Goal: Information Seeking & Learning: Learn about a topic

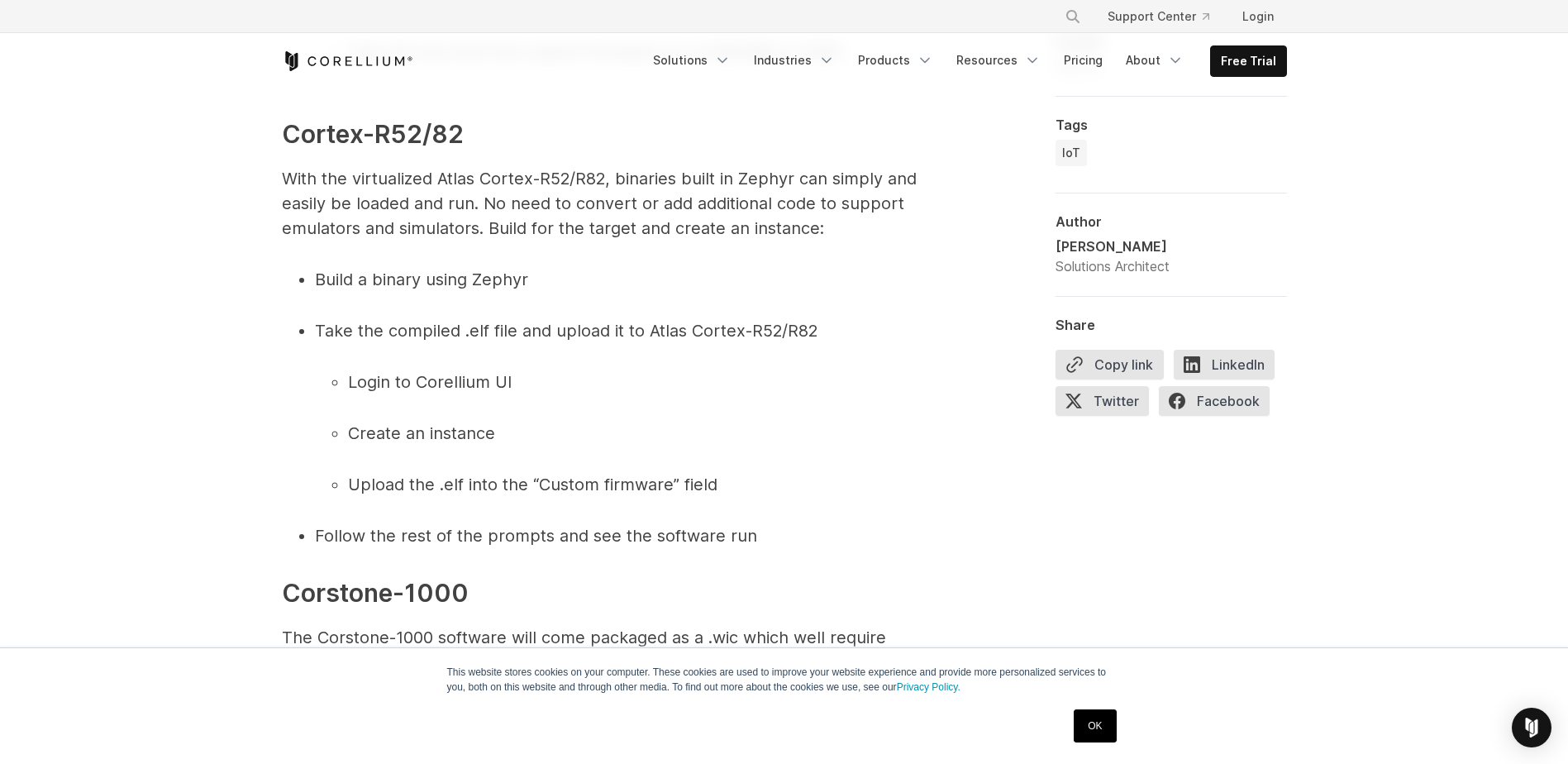
scroll to position [7298, 0]
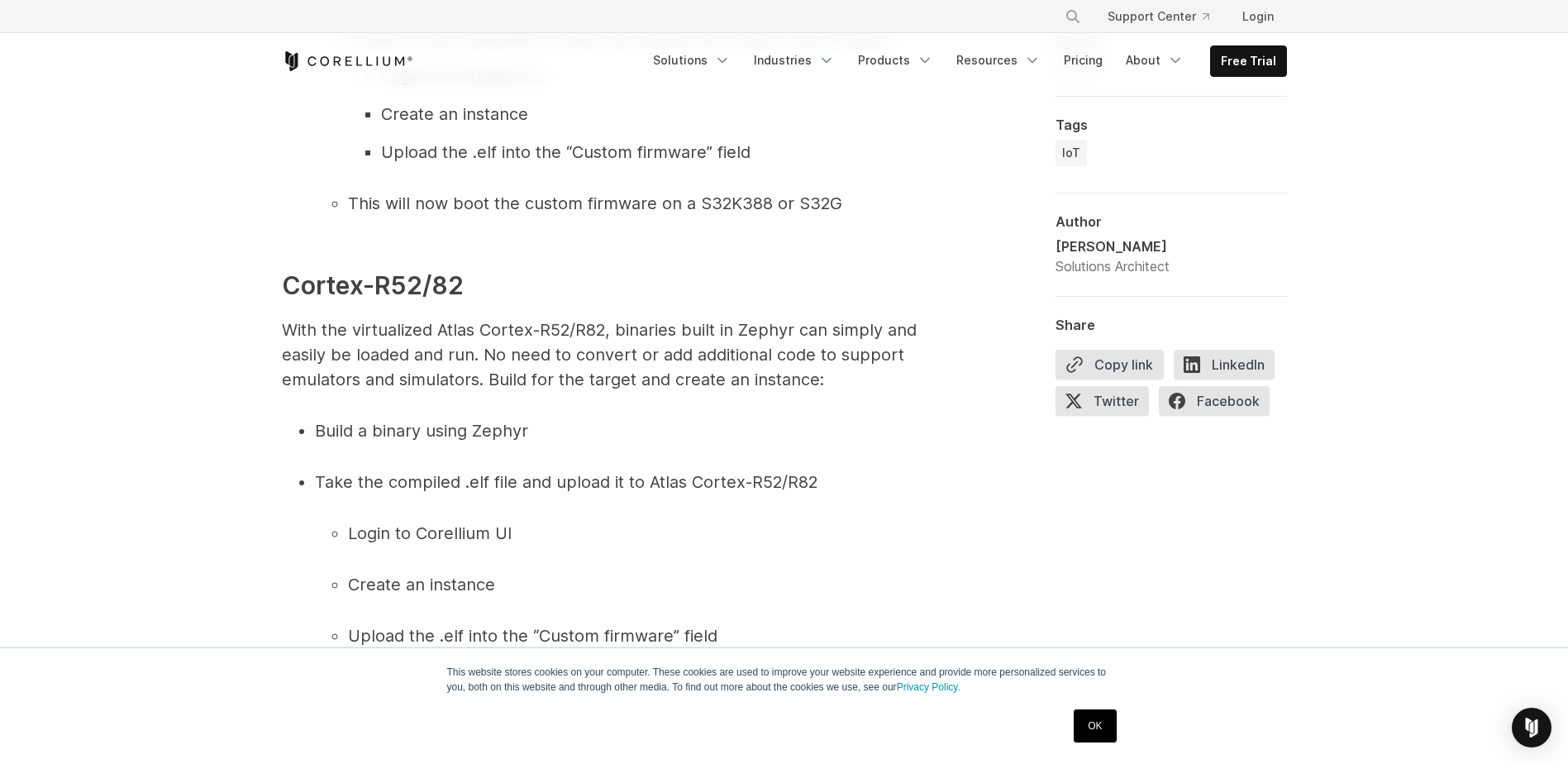
click at [331, 300] on span "Cortex-R52/82" at bounding box center [372, 286] width 182 height 30
click at [353, 378] on span "With the virtualized Atlas Cortex-R52/R82, binaries built in Zephyr can simply …" at bounding box center [599, 355] width 635 height 70
click at [361, 352] on span "With the virtualized Atlas Cortex-R52/R82, binaries built in Zephyr can simply …" at bounding box center [599, 355] width 635 height 70
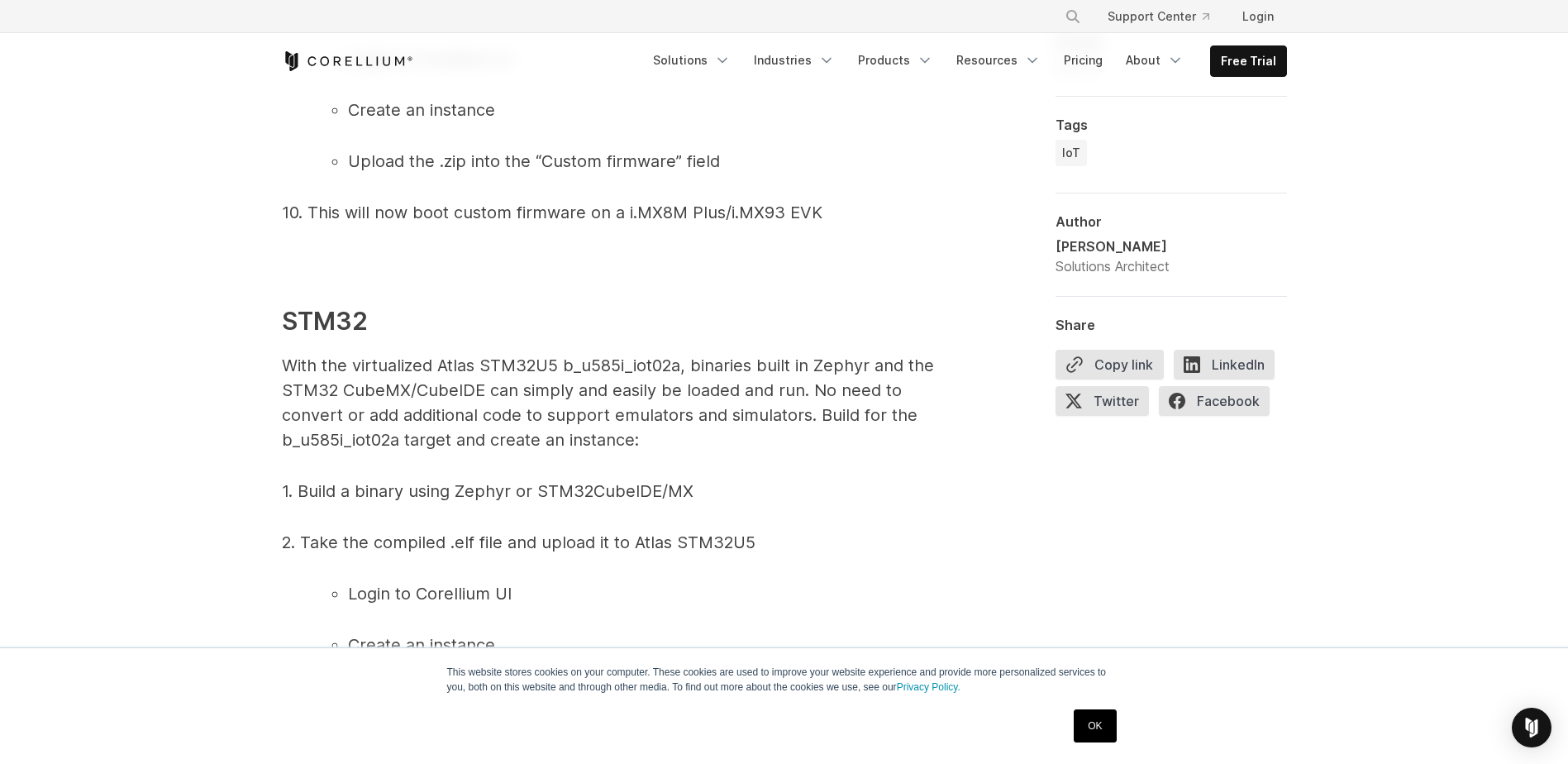
scroll to position [6389, 0]
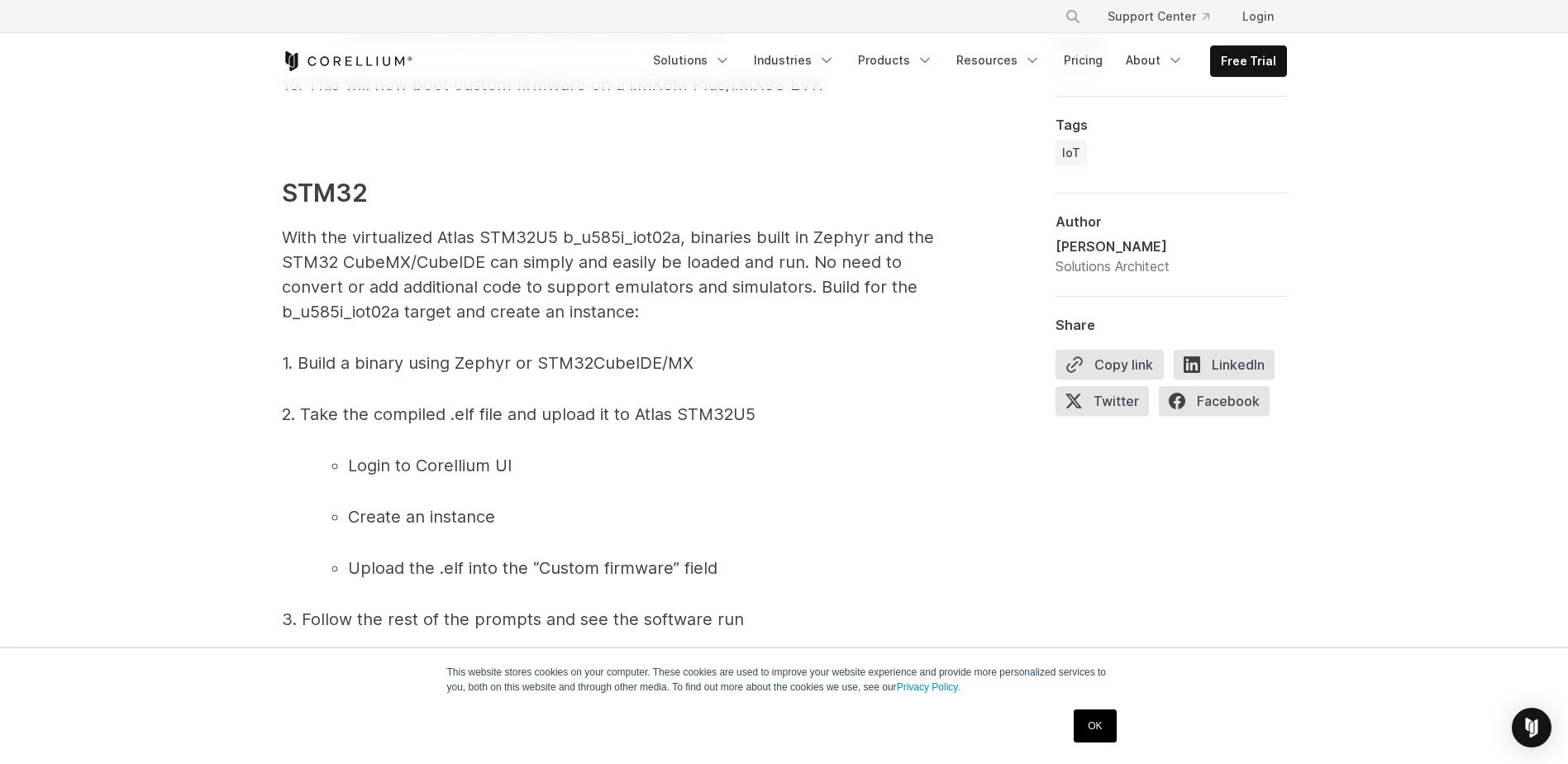
click at [322, 208] on span "STM32" at bounding box center [324, 193] width 86 height 30
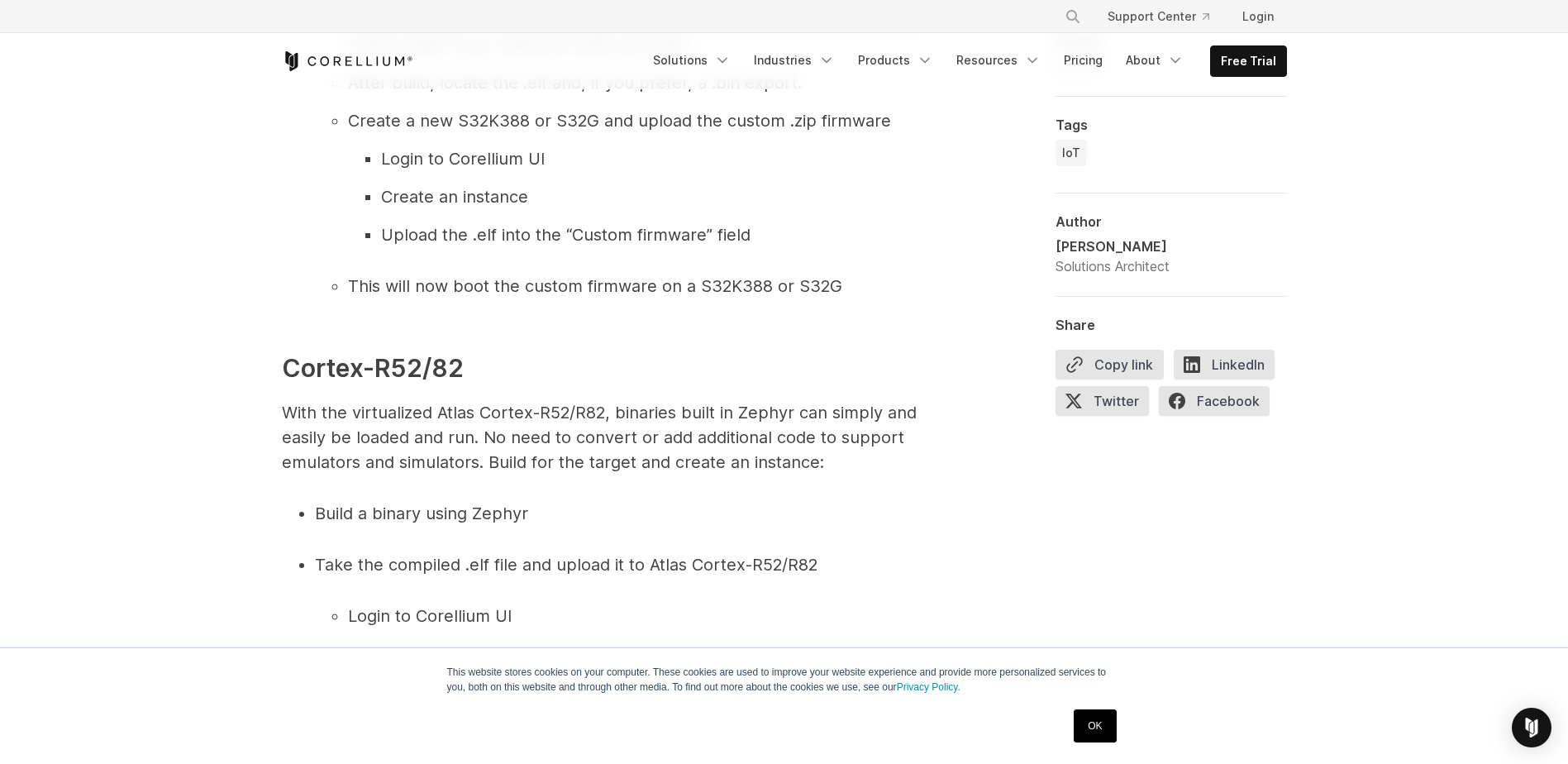
scroll to position [7298, 0]
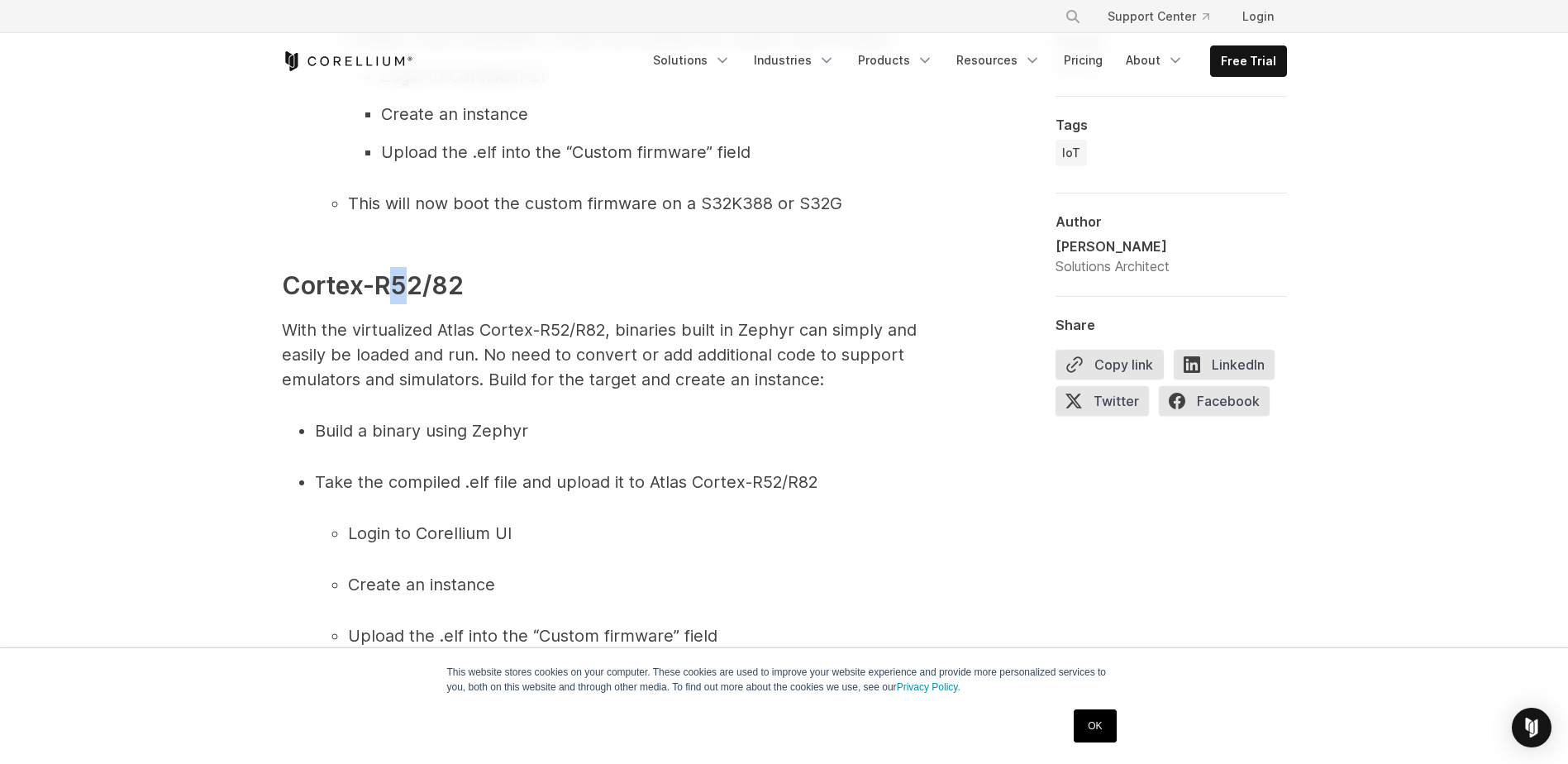
drag, startPoint x: 400, startPoint y: 310, endPoint x: 391, endPoint y: 310, distance: 9.0
click at [391, 300] on span "Cortex-R52/82" at bounding box center [372, 286] width 182 height 30
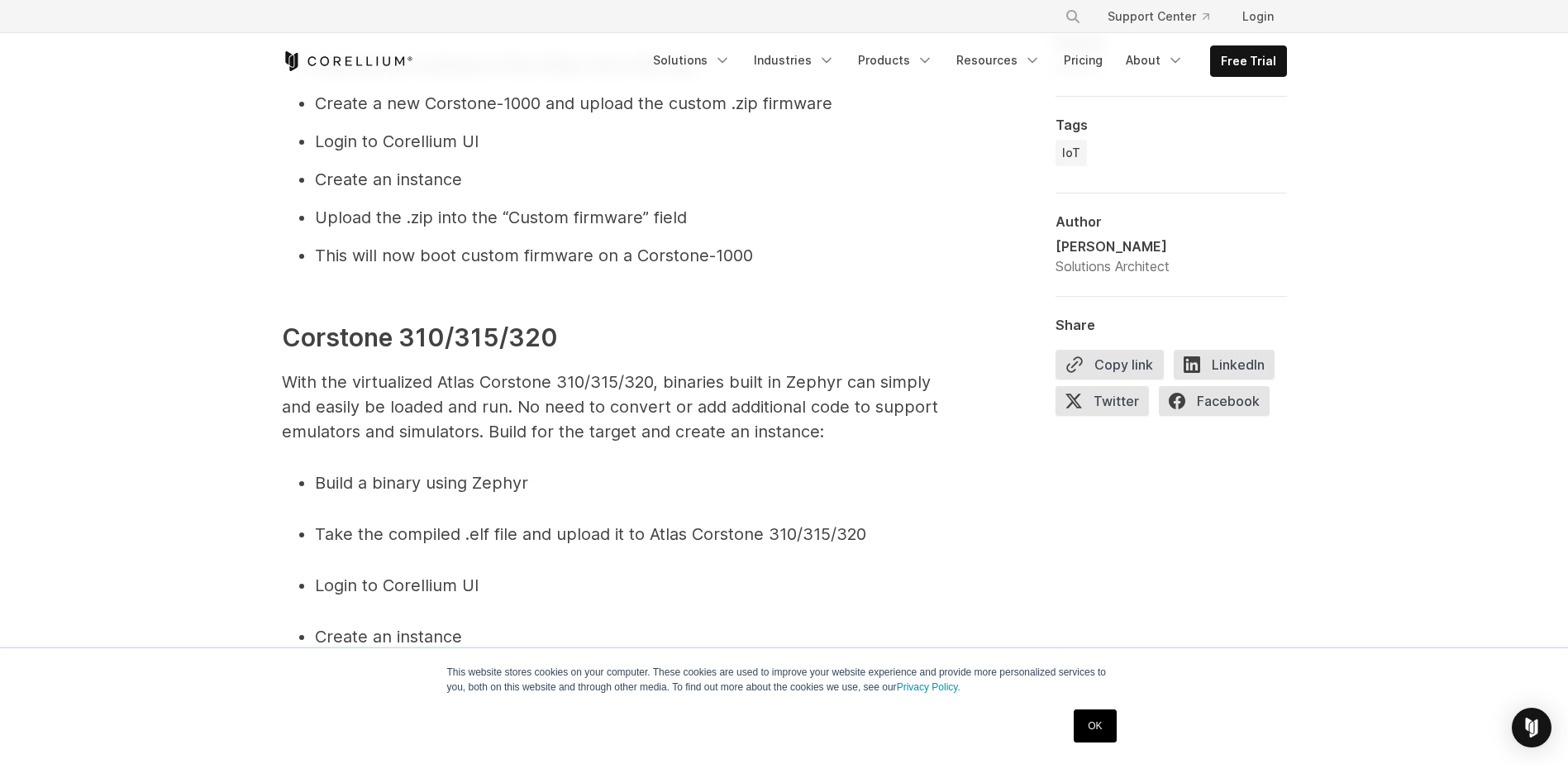
scroll to position [9200, 0]
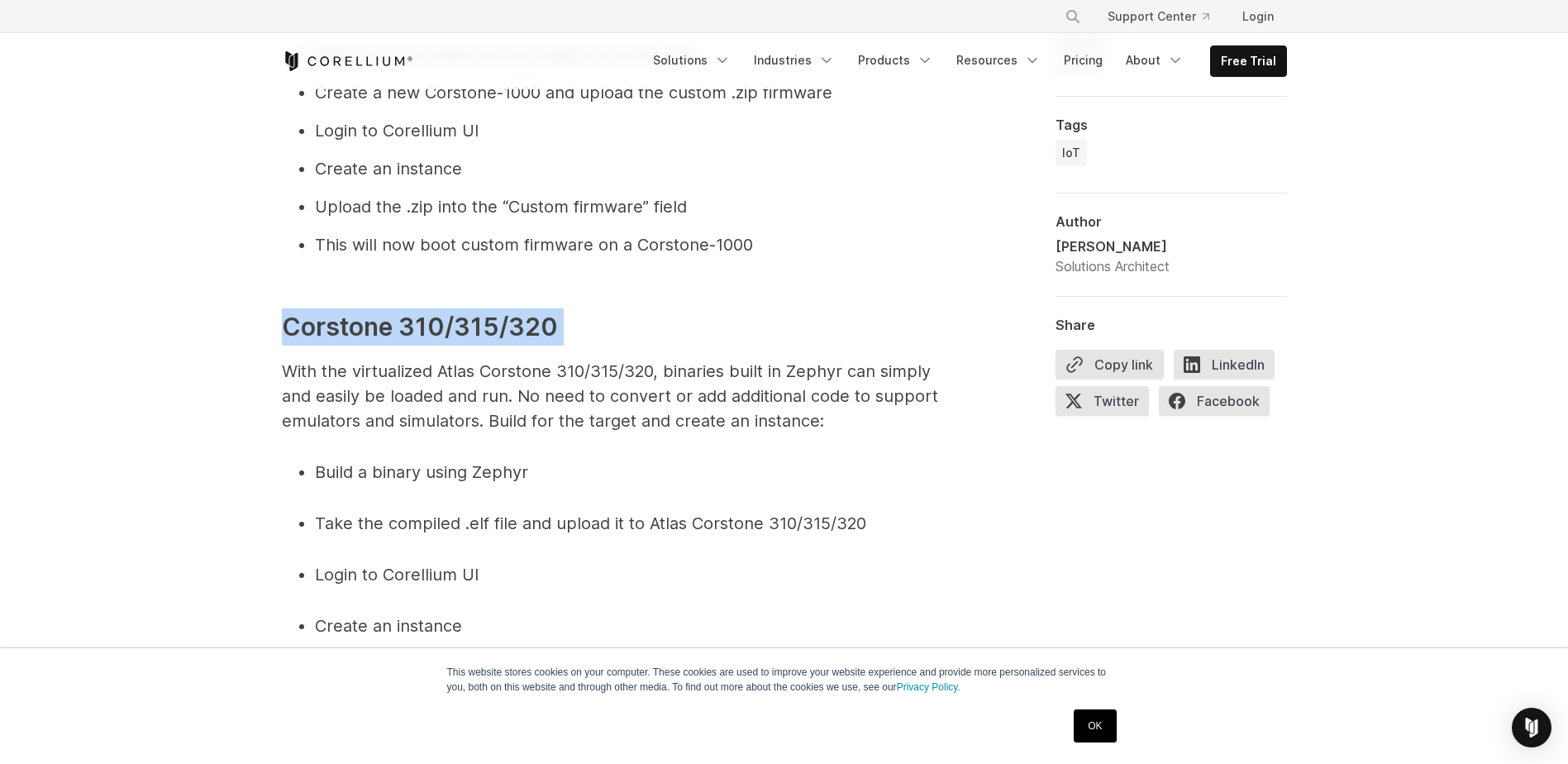
drag, startPoint x: 277, startPoint y: 349, endPoint x: 630, endPoint y: 347, distance: 353.0
copy h3 "Corstone 310/315/320"
